Goal: Information Seeking & Learning: Learn about a topic

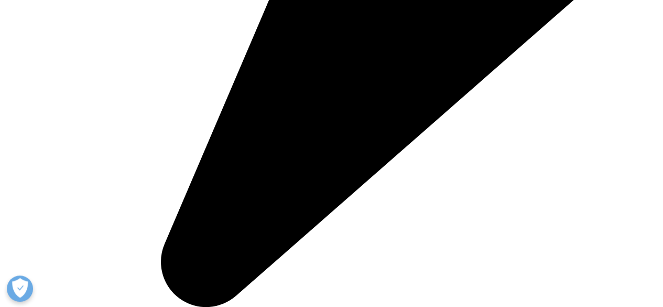
scroll to position [1406, 0]
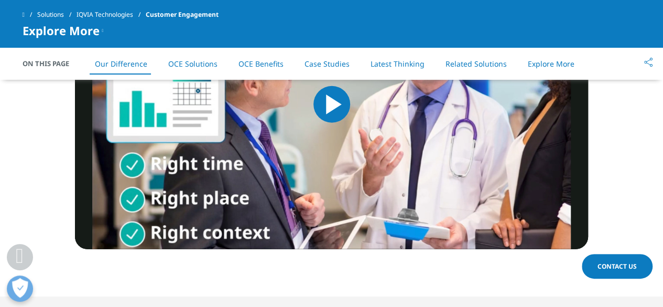
drag, startPoint x: 308, startPoint y: 66, endPoint x: 290, endPoint y: 144, distance: 80.1
click at [309, 66] on link "Case Studies" at bounding box center [327, 64] width 45 height 10
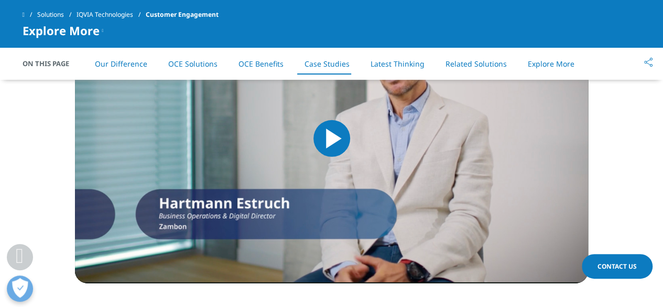
scroll to position [5502, 0]
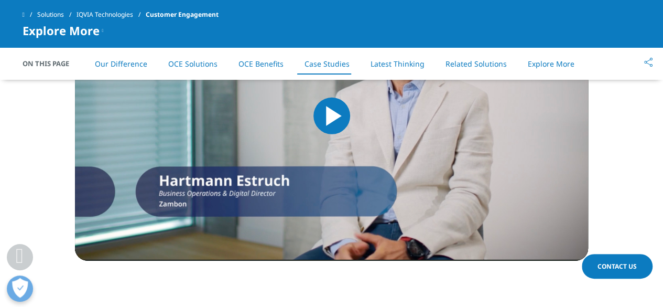
click at [387, 306] on icon "Next slide" at bounding box center [385, 313] width 3 height 8
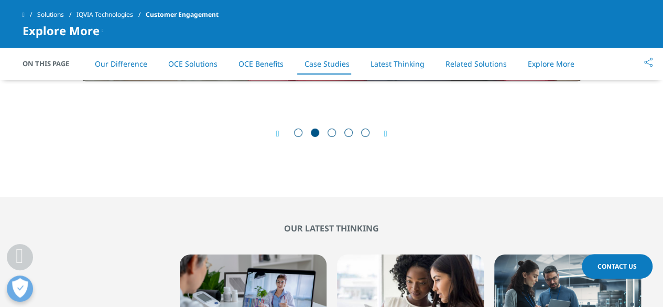
scroll to position [5660, 0]
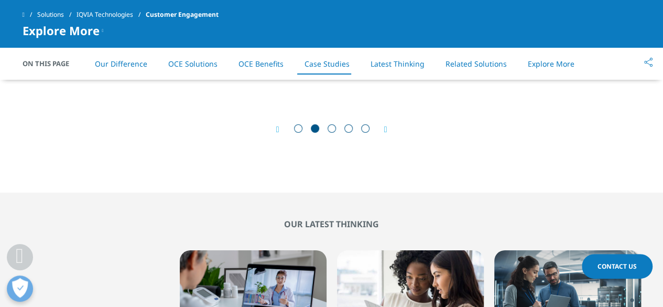
click at [384, 114] on div "Prev Next" at bounding box center [331, 129] width 513 height 31
click at [390, 114] on div "Prev Next" at bounding box center [331, 129] width 513 height 31
click at [387, 125] on icon "Next slide" at bounding box center [385, 129] width 3 height 8
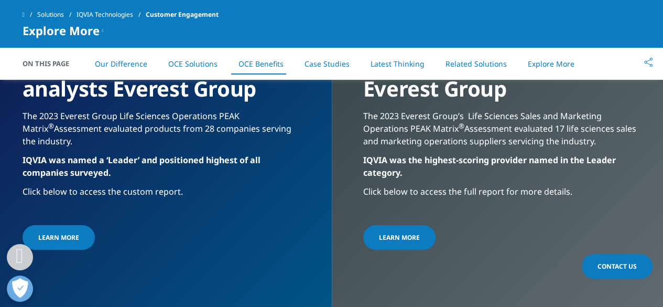
scroll to position [4034, 0]
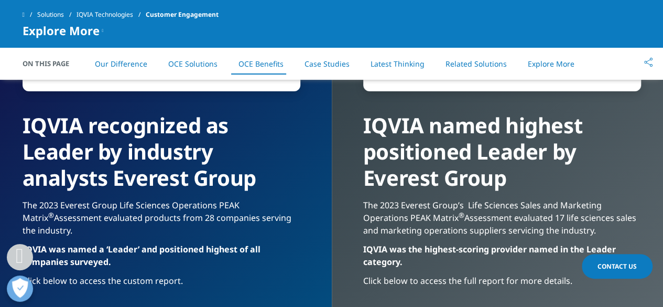
click at [206, 65] on link "OCE Solutions" at bounding box center [192, 64] width 49 height 10
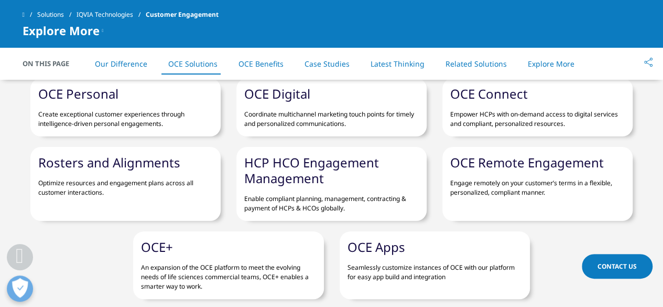
scroll to position [1668, 0]
